Goal: Transaction & Acquisition: Download file/media

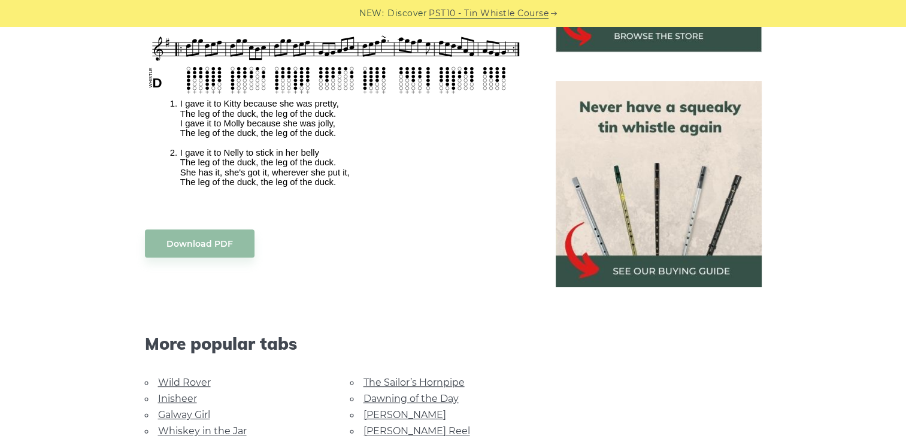
scroll to position [511, 0]
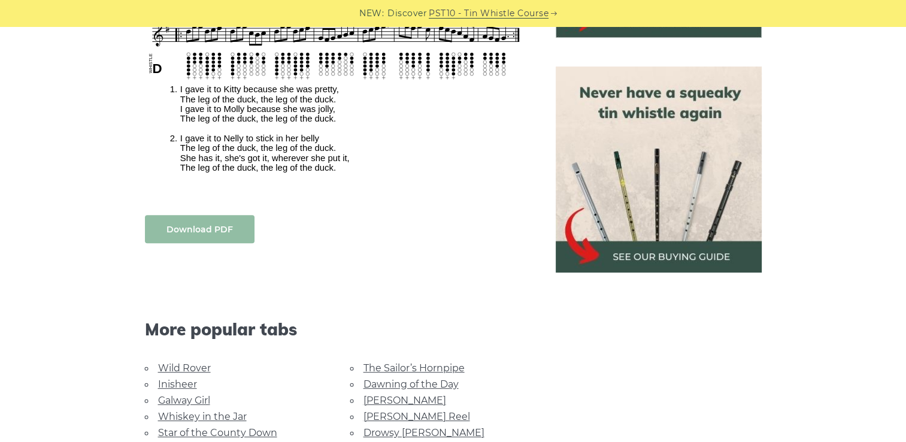
click at [223, 228] on link "Download PDF" at bounding box center [200, 229] width 110 height 28
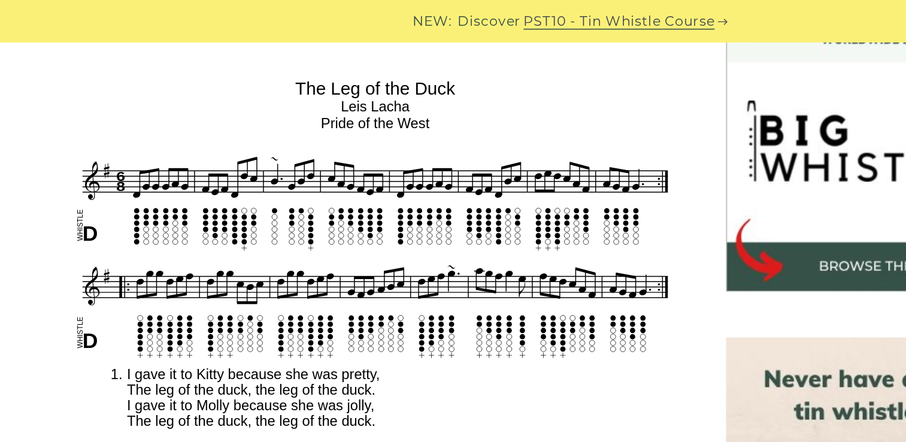
scroll to position [366, 0]
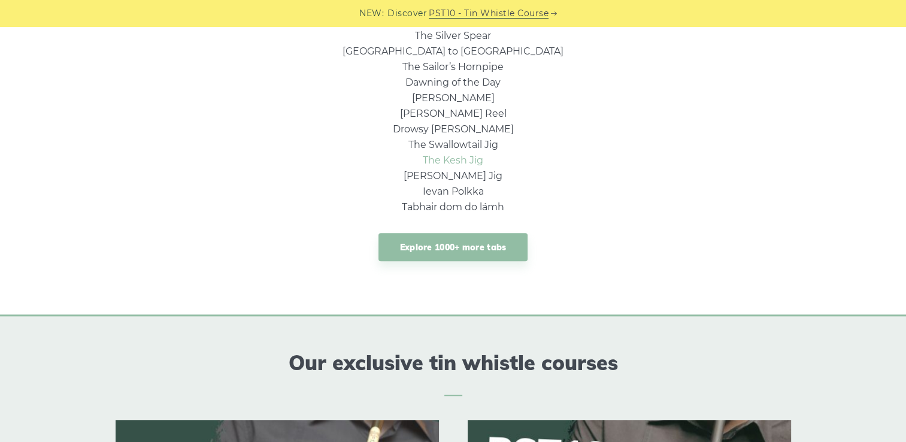
scroll to position [965, 0]
click at [450, 241] on link "Explore 1000+ more tabs" at bounding box center [453, 246] width 150 height 28
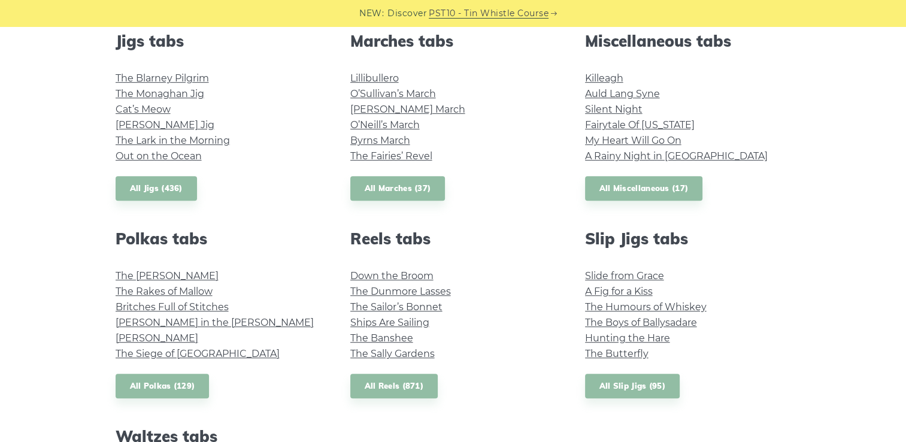
scroll to position [682, 0]
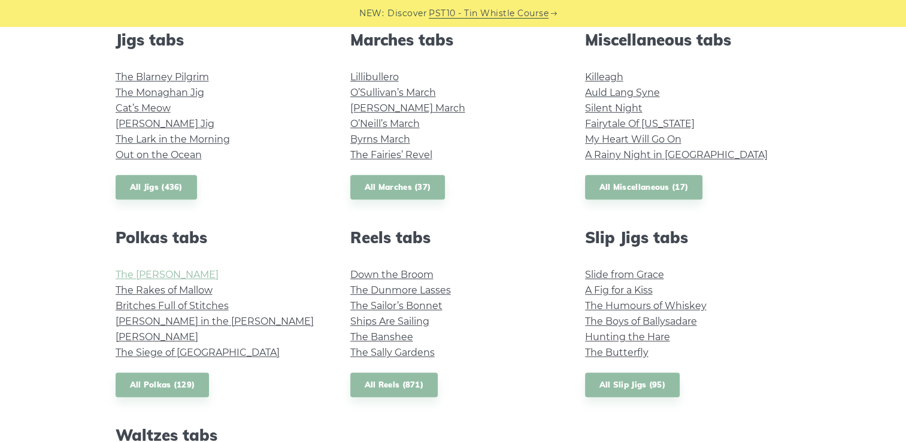
click at [175, 277] on link "The Kerry Polka" at bounding box center [167, 274] width 103 height 11
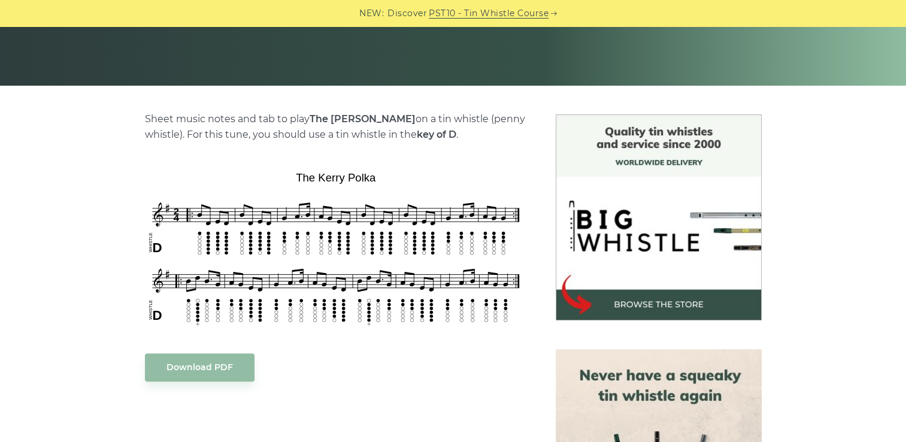
scroll to position [229, 0]
click at [196, 363] on link "Download PDF" at bounding box center [200, 367] width 110 height 28
